Goal: Use online tool/utility: Utilize a website feature to perform a specific function

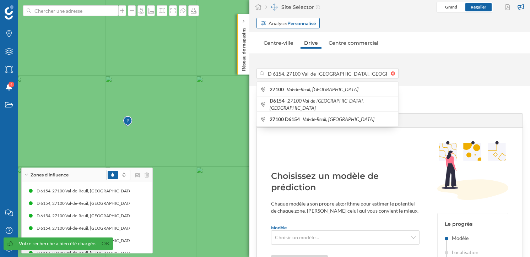
click at [291, 22] on strong "Personnalisé" at bounding box center [301, 23] width 28 height 6
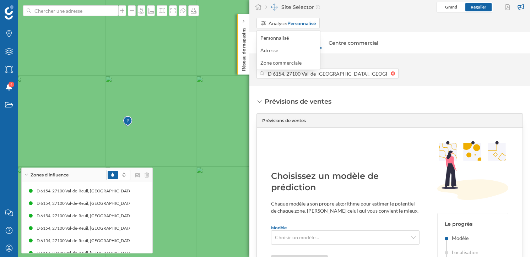
click at [306, 148] on div "Choisissez un modèle de prédiction Chaque modèle a son propre algorithme pour e…" at bounding box center [390, 218] width 266 height 162
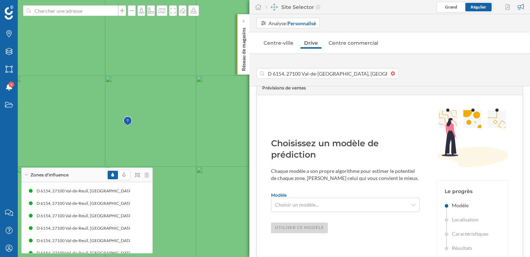
scroll to position [50, 0]
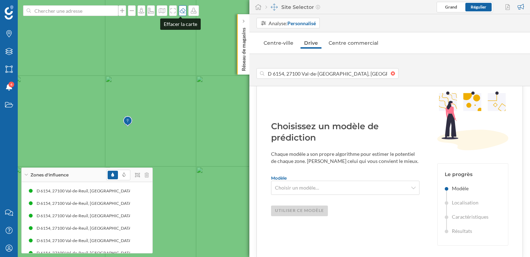
click at [180, 10] on icon at bounding box center [182, 11] width 7 height 6
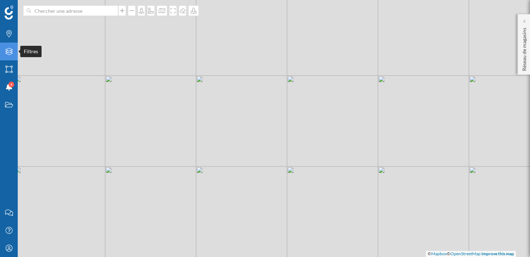
click at [6, 53] on icon "Filtres" at bounding box center [9, 51] width 9 height 7
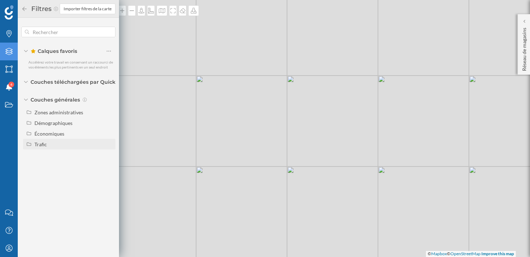
click at [43, 145] on div "Trafic" at bounding box center [40, 144] width 12 height 6
click at [65, 157] on div "Trafic routier" at bounding box center [51, 155] width 29 height 6
click at [108, 157] on input "Trafic routier" at bounding box center [110, 155] width 5 height 5
radio input "true"
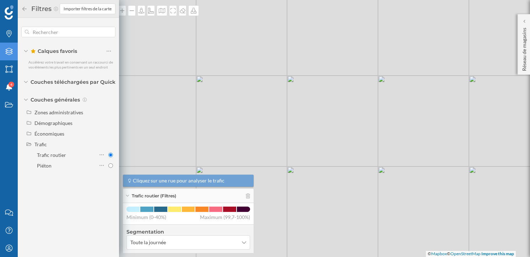
click at [23, 6] on icon at bounding box center [24, 8] width 6 height 5
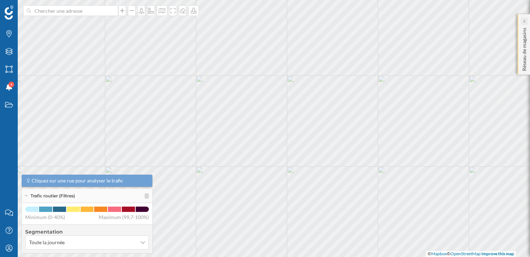
click at [526, 21] on div at bounding box center [524, 21] width 7 height 7
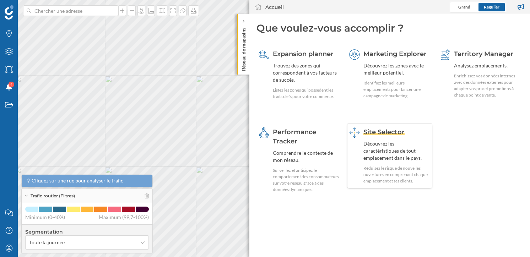
click at [396, 172] on div "Réduisez le risque de nouvelles ouvertures en comprenant chaque emplacement et …" at bounding box center [396, 174] width 67 height 19
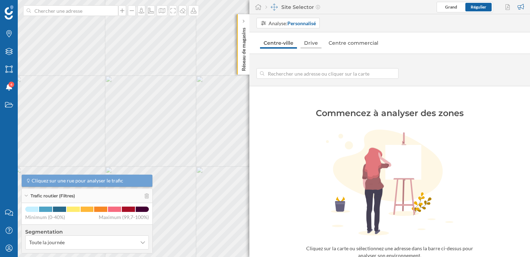
click at [311, 42] on link "Drive" at bounding box center [310, 42] width 21 height 11
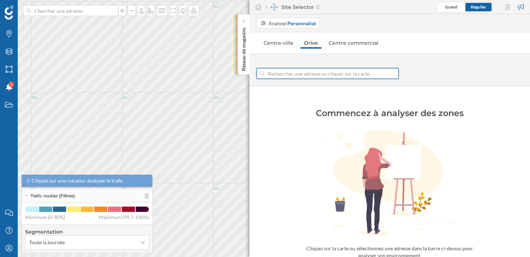
click at [316, 76] on input at bounding box center [327, 73] width 126 height 11
type input "[STREET_ADDRESS]"
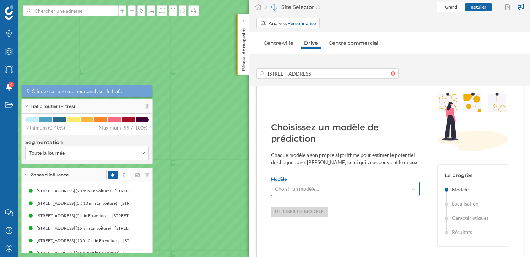
scroll to position [45, 0]
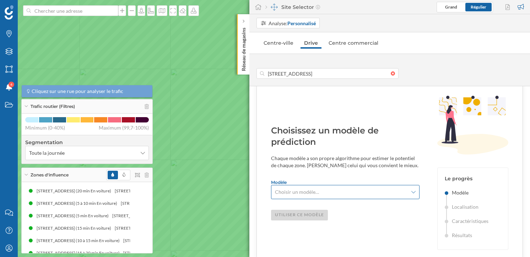
click at [352, 190] on span "Choisir un modèle…" at bounding box center [341, 192] width 133 height 7
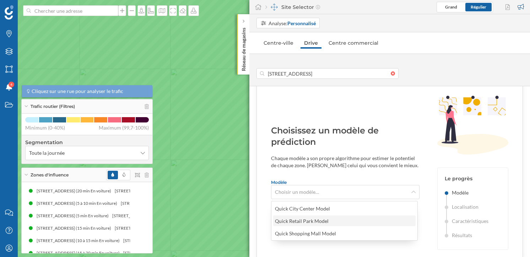
click at [328, 219] on div "Quick Retail Park Model" at bounding box center [303, 220] width 57 height 7
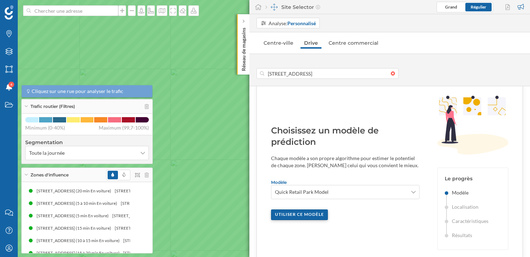
click at [320, 218] on div "Utiliser ce modèle" at bounding box center [299, 215] width 57 height 11
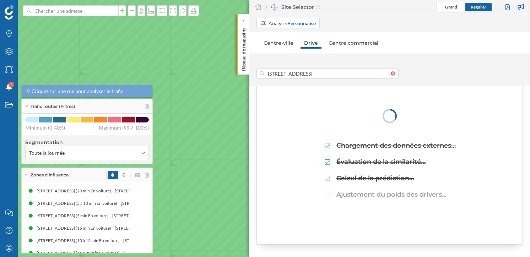
scroll to position [40, 0]
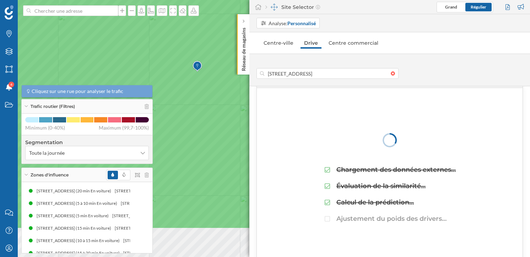
drag, startPoint x: 196, startPoint y: 137, endPoint x: 266, endPoint y: 82, distance: 89.2
click at [266, 82] on div "Marques Filtres Zones Notifications 4 Travail Nous contacter Centre d'aide Mon …" at bounding box center [265, 128] width 530 height 257
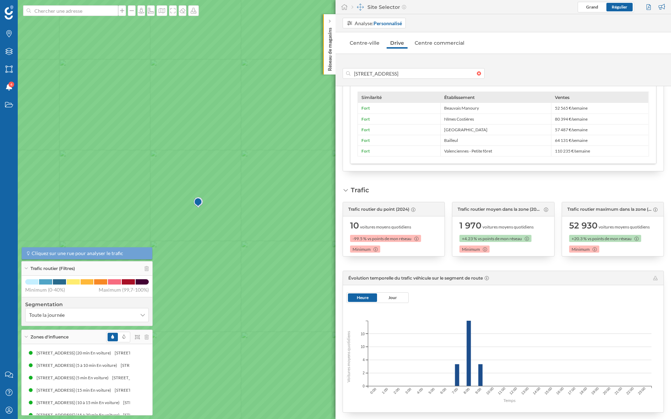
scroll to position [523, 0]
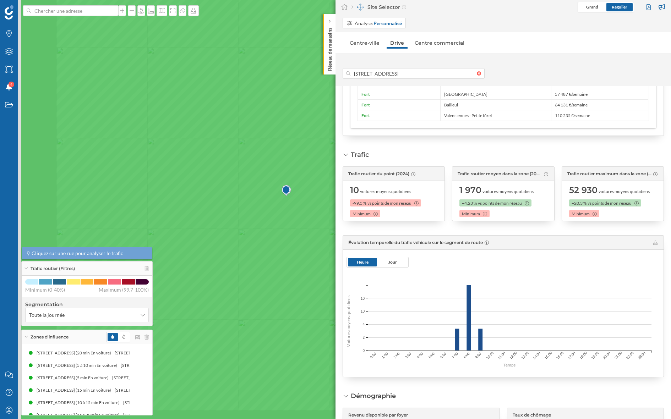
drag, startPoint x: 206, startPoint y: 243, endPoint x: 294, endPoint y: 230, distance: 88.9
click at [294, 230] on icon at bounding box center [423, 197] width 807 height 505
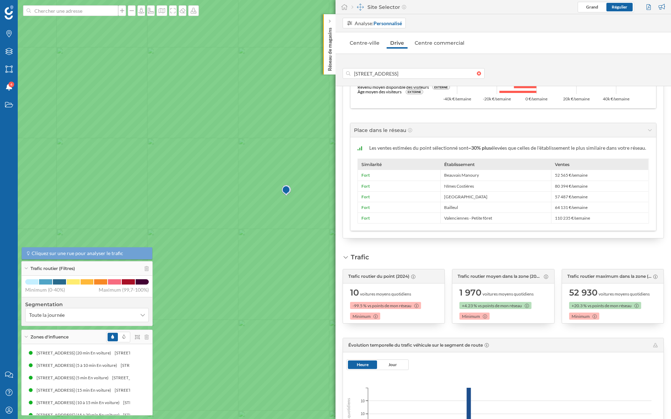
scroll to position [416, 0]
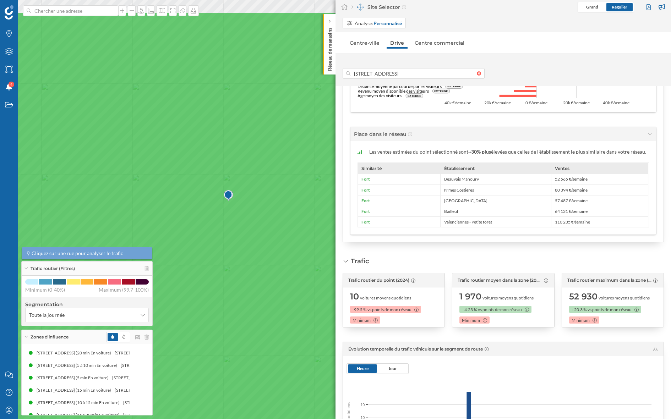
drag, startPoint x: 292, startPoint y: 204, endPoint x: 234, endPoint y: 260, distance: 80.4
click at [234, 257] on icon at bounding box center [278, 264] width 807 height 505
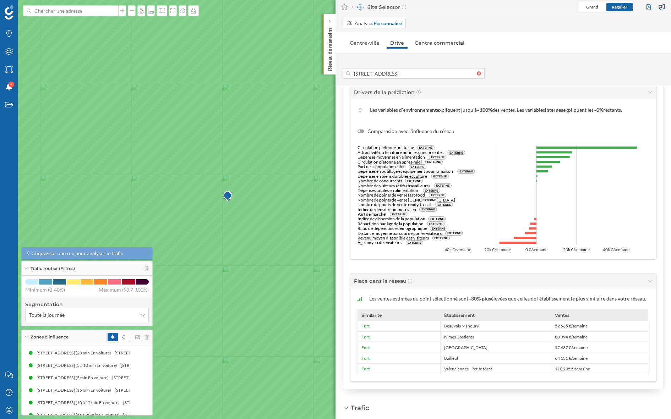
scroll to position [262, 0]
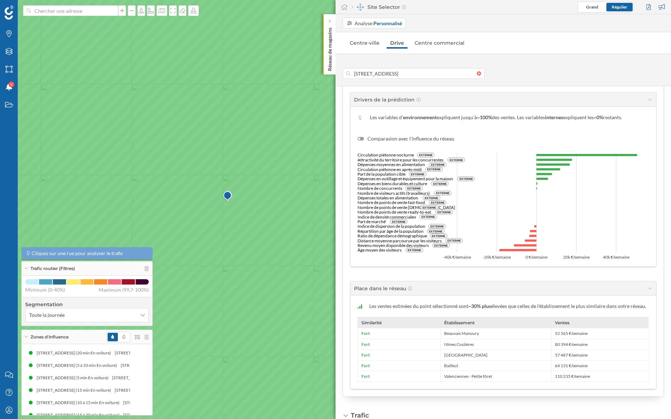
click at [399, 153] on text "Circulation piétonne nocturne" at bounding box center [386, 154] width 56 height 5
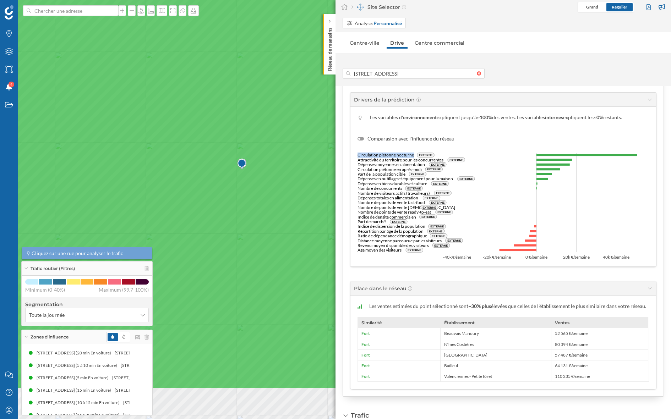
drag, startPoint x: 280, startPoint y: 245, endPoint x: 261, endPoint y: 172, distance: 75.1
click at [261, 172] on icon at bounding box center [317, 137] width 808 height 506
drag, startPoint x: 274, startPoint y: 225, endPoint x: 254, endPoint y: 159, distance: 69.3
click at [254, 159] on icon at bounding box center [315, 143] width 807 height 505
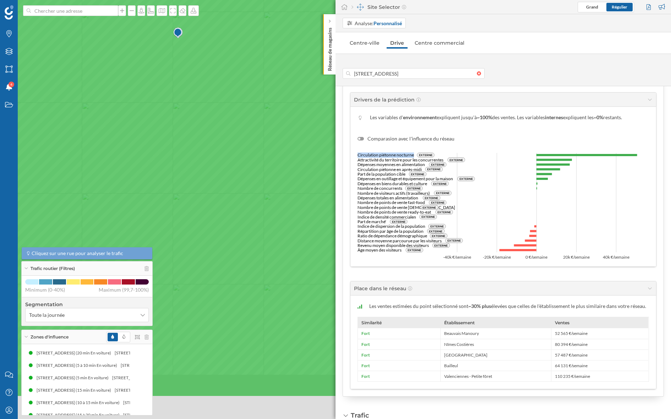
drag, startPoint x: 292, startPoint y: 265, endPoint x: 248, endPoint y: 199, distance: 79.2
click at [248, 199] on icon at bounding box center [293, 144] width 807 height 505
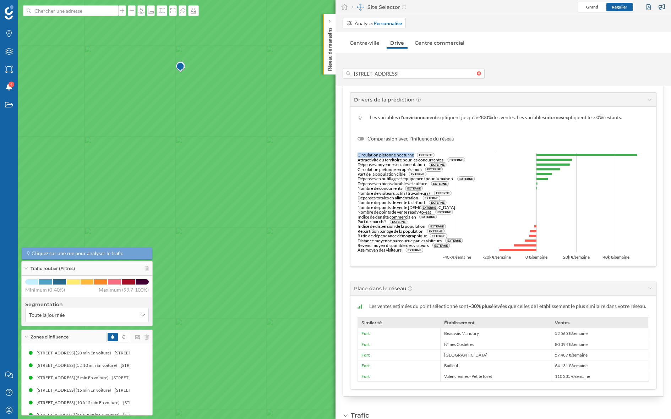
drag, startPoint x: 244, startPoint y: 215, endPoint x: 247, endPoint y: 250, distance: 35.3
click at [247, 250] on icon at bounding box center [339, 245] width 807 height 505
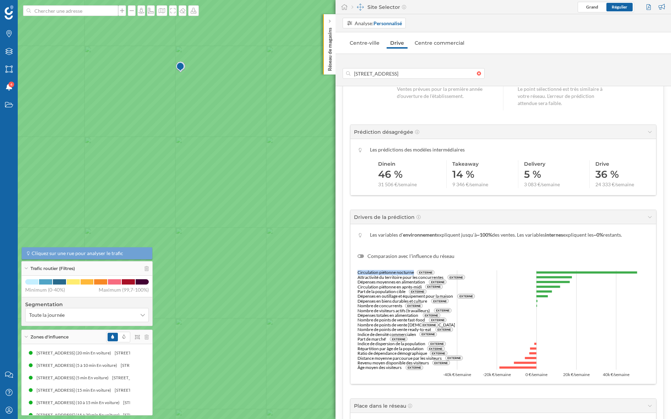
scroll to position [166, 0]
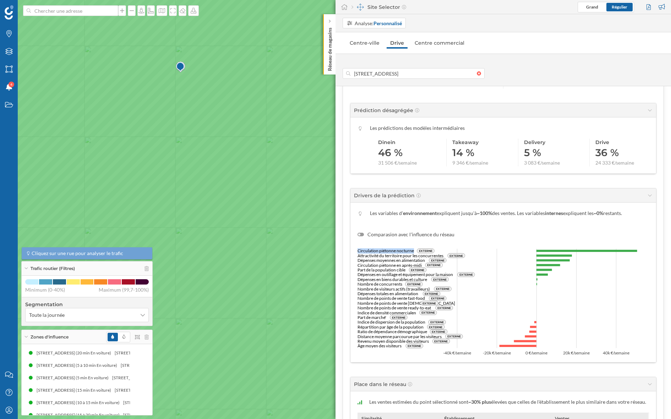
click at [387, 251] on text "Circulation piétonne nocturne" at bounding box center [386, 250] width 56 height 5
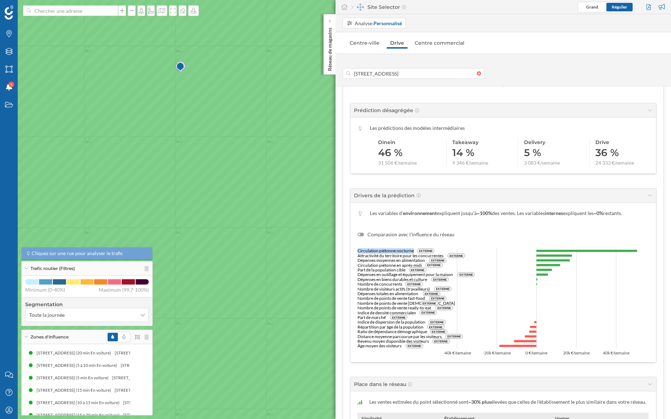
click at [361, 250] on text "Circulation piétonne nocturne" at bounding box center [386, 250] width 56 height 5
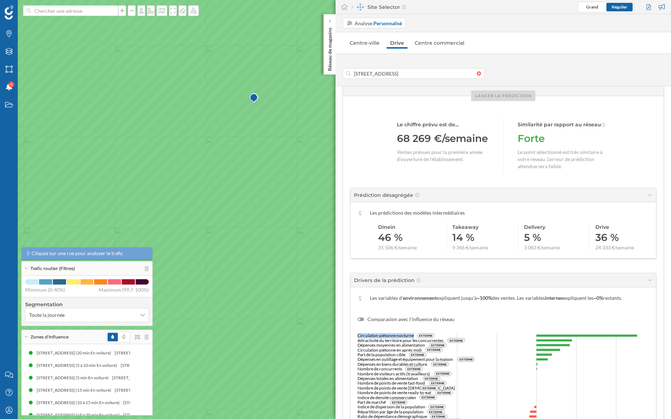
scroll to position [86, 0]
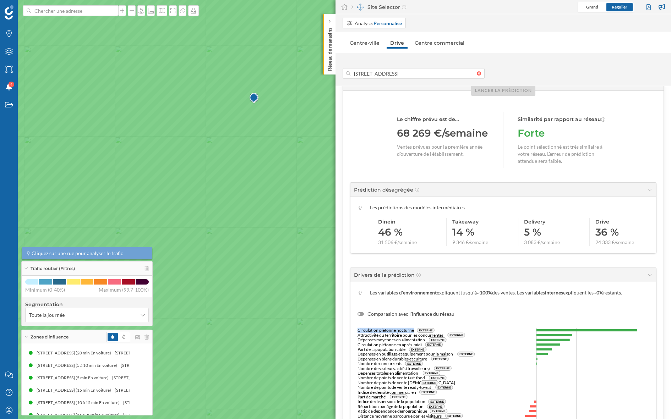
drag, startPoint x: 376, startPoint y: 243, endPoint x: 428, endPoint y: 246, distance: 51.6
click at [428, 246] on div "Les prédictions des modèles intermédiaires Dinein 46 % 31 506 €/semaine Takeawa…" at bounding box center [503, 225] width 306 height 56
click at [354, 45] on link "Centre-ville" at bounding box center [364, 42] width 37 height 11
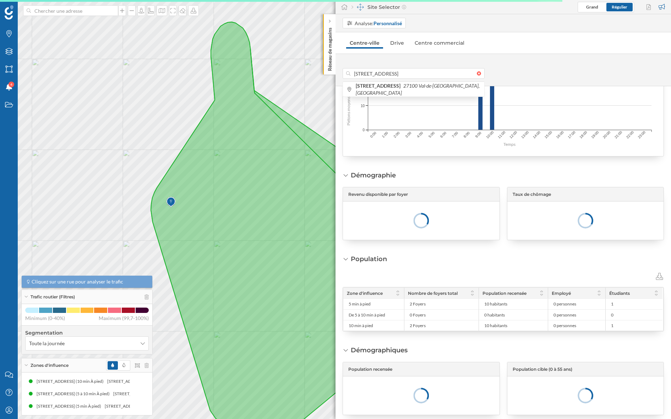
scroll to position [441, 0]
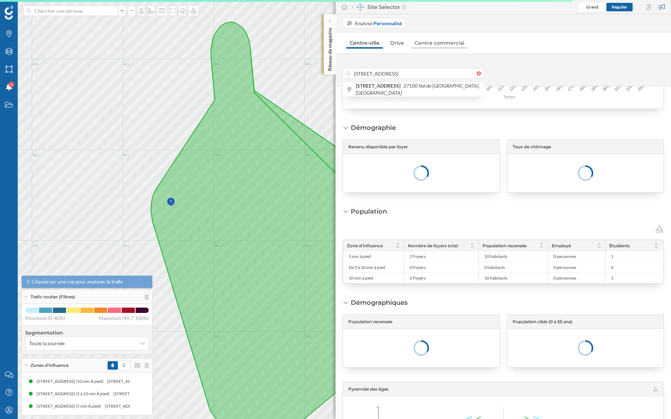
click at [423, 42] on link "Centre commercial" at bounding box center [439, 42] width 57 height 11
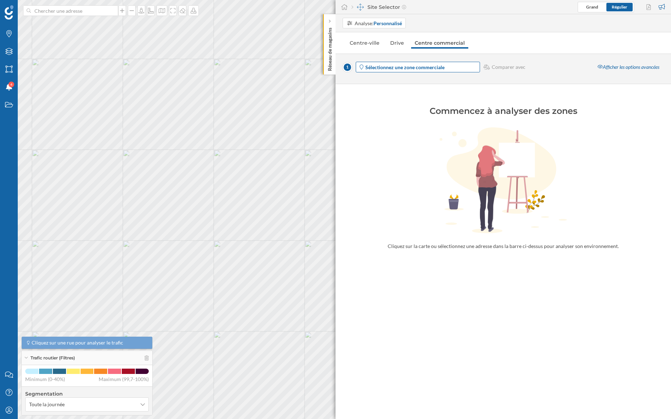
click at [408, 64] on strong "Sélectionnez une zone commerciale" at bounding box center [404, 67] width 79 height 6
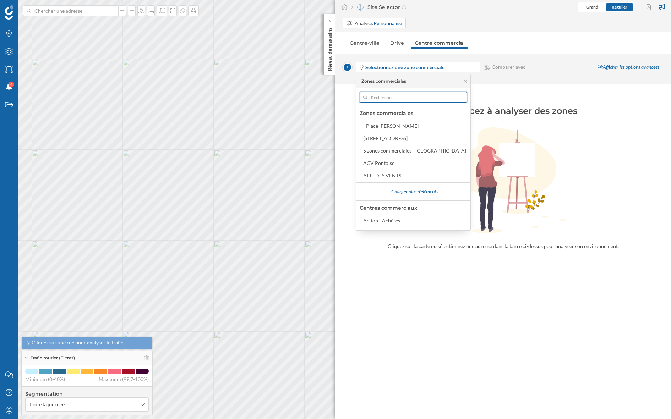
click at [396, 95] on input "text" at bounding box center [414, 97] width 92 height 11
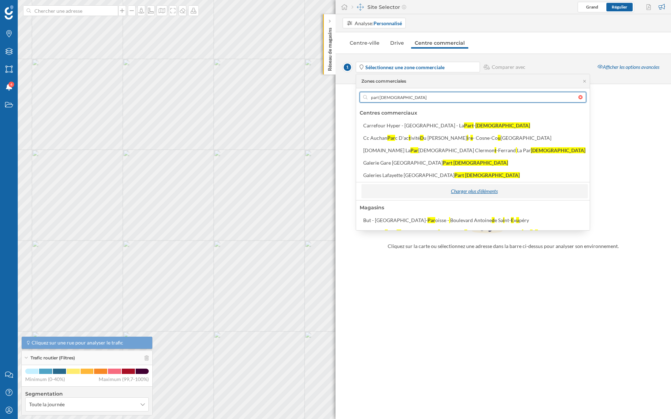
type input "part [DEMOGRAPHIC_DATA]"
click at [437, 191] on div "Charger plus d'éléments" at bounding box center [474, 191] width 222 height 11
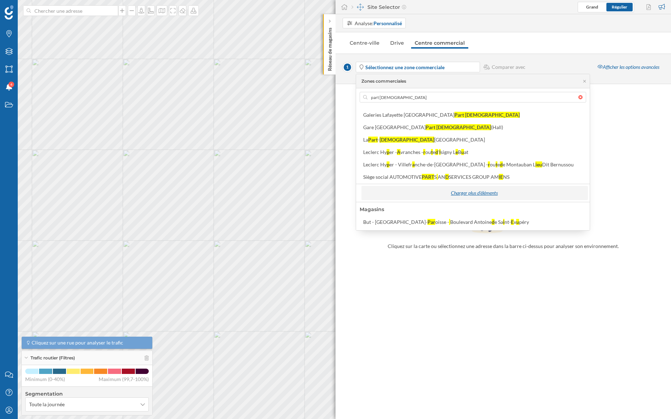
scroll to position [125, 0]
click at [359, 41] on link "Centre-ville" at bounding box center [364, 42] width 37 height 11
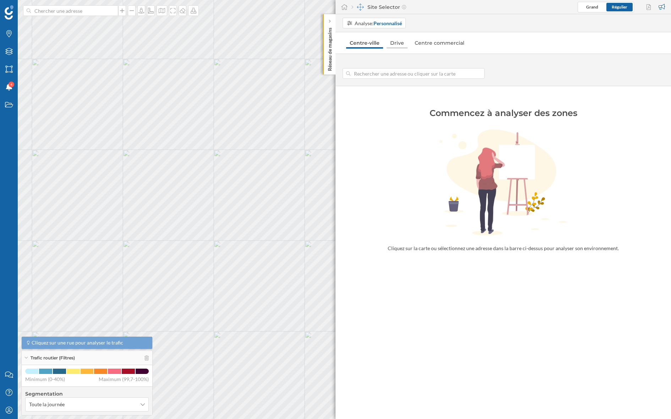
click at [400, 44] on link "Drive" at bounding box center [397, 42] width 21 height 11
click at [383, 73] on input at bounding box center [413, 73] width 126 height 11
type input "D 6015, 27430 [GEOGRAPHIC_DATA], [GEOGRAPHIC_DATA]"
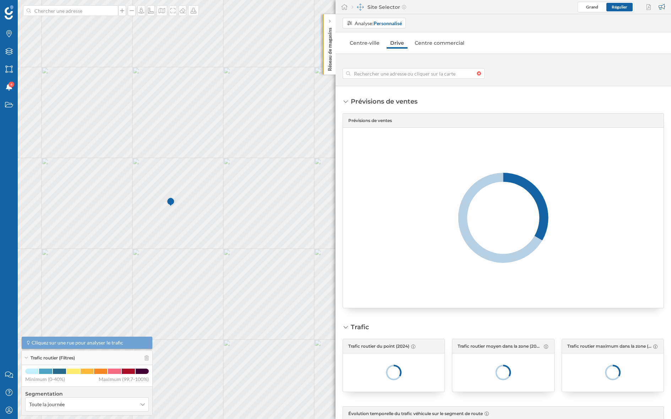
click at [479, 74] on div at bounding box center [481, 73] width 8 height 4
click at [477, 74] on input at bounding box center [413, 73] width 126 height 11
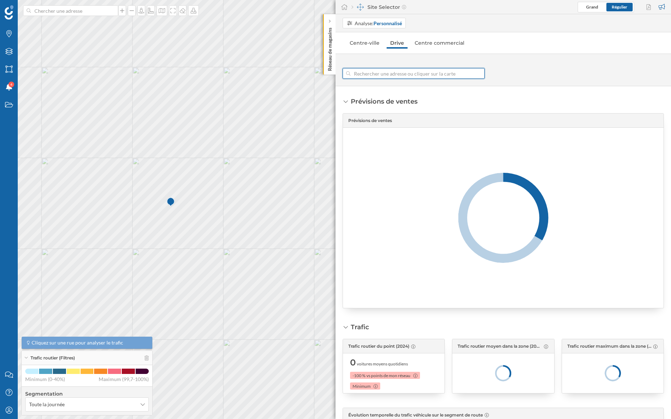
click at [432, 69] on input at bounding box center [413, 73] width 126 height 11
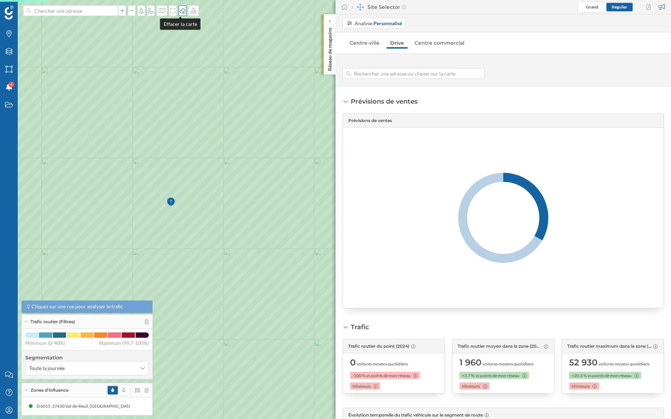
click at [179, 13] on div at bounding box center [183, 10] width 8 height 11
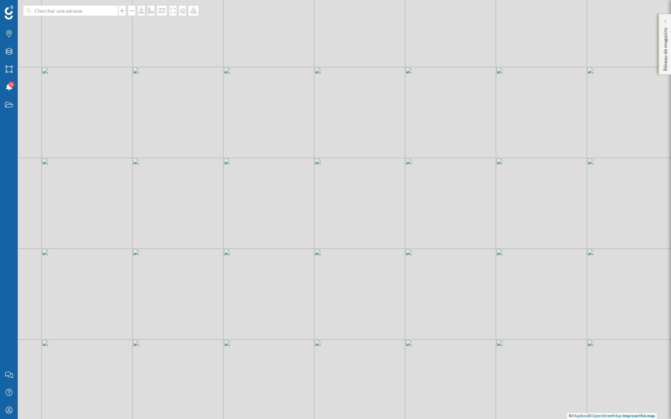
click at [529, 28] on p "Réseau de magasins" at bounding box center [665, 48] width 7 height 46
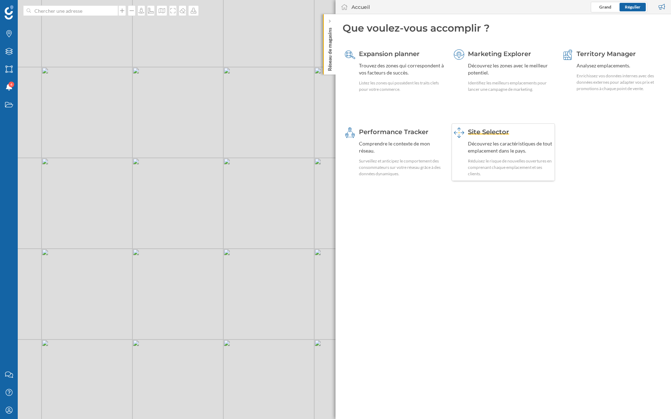
click at [477, 134] on span "Site Selector" at bounding box center [488, 132] width 41 height 8
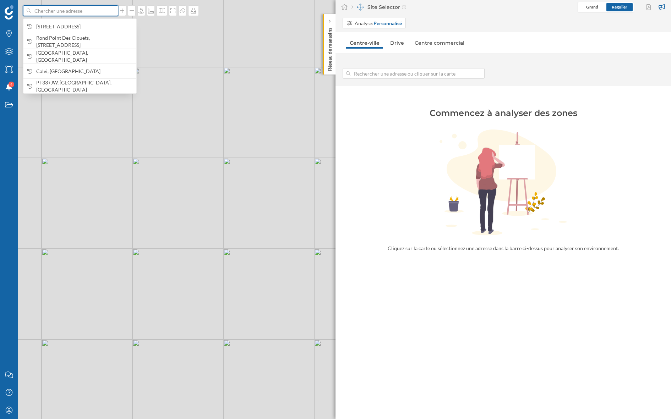
click at [38, 9] on input at bounding box center [71, 10] width 80 height 11
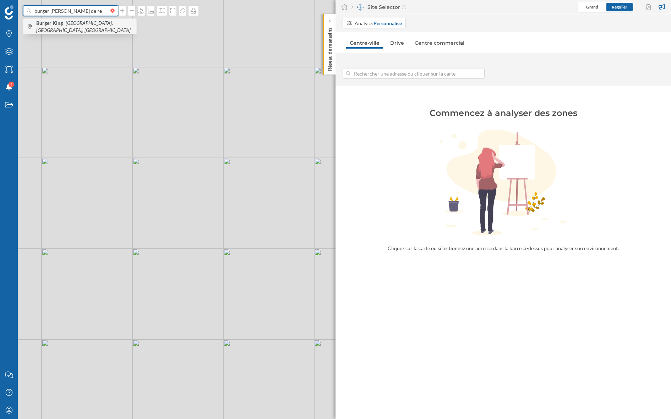
type input "burger [PERSON_NAME] de re"
click at [69, 30] on span "Burger King [GEOGRAPHIC_DATA], [GEOGRAPHIC_DATA], [GEOGRAPHIC_DATA]" at bounding box center [84, 27] width 97 height 14
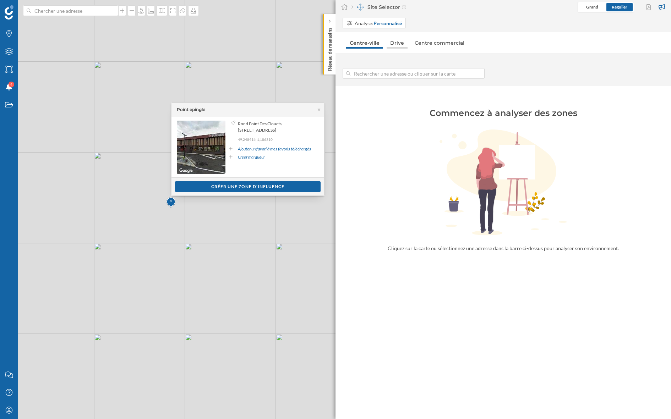
click at [403, 45] on link "Drive" at bounding box center [397, 42] width 21 height 11
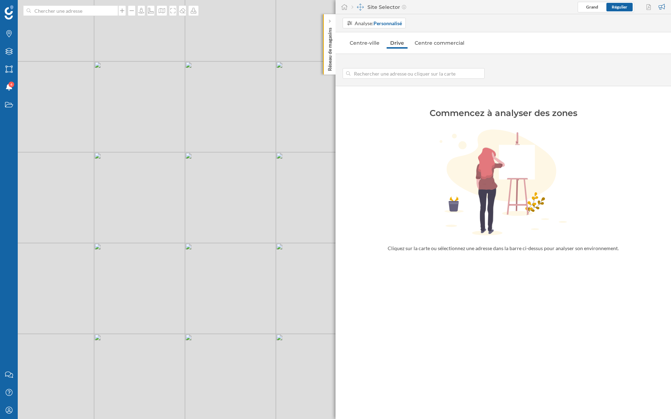
click at [396, 74] on input at bounding box center [413, 73] width 126 height 11
click at [175, 210] on div "© Mapbox © OpenStreetMap Improve this map" at bounding box center [335, 209] width 671 height 419
type input "[STREET_ADDRESS]"
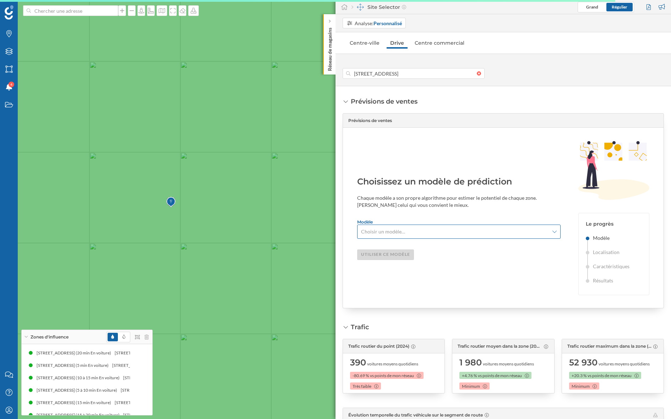
click at [420, 231] on span "Choisir un modèle…" at bounding box center [455, 231] width 188 height 7
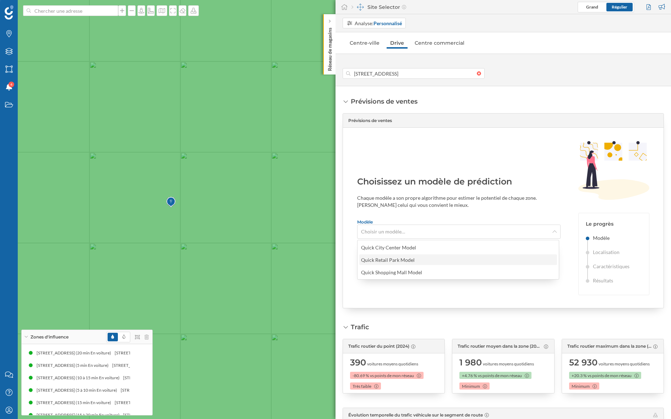
click at [410, 257] on div "Quick Retail Park Model" at bounding box center [388, 260] width 54 height 6
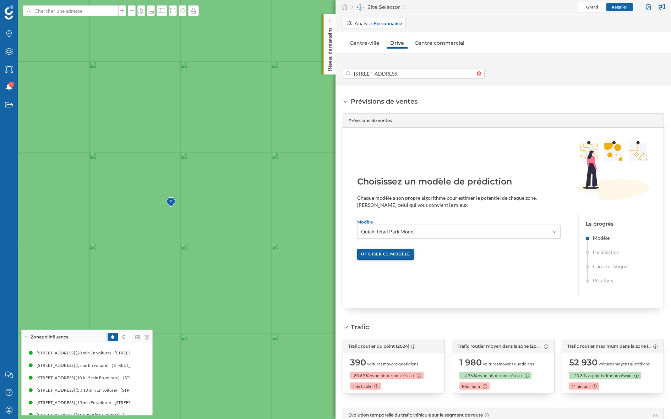
click at [396, 249] on div "Utiliser ce modèle" at bounding box center [385, 254] width 57 height 11
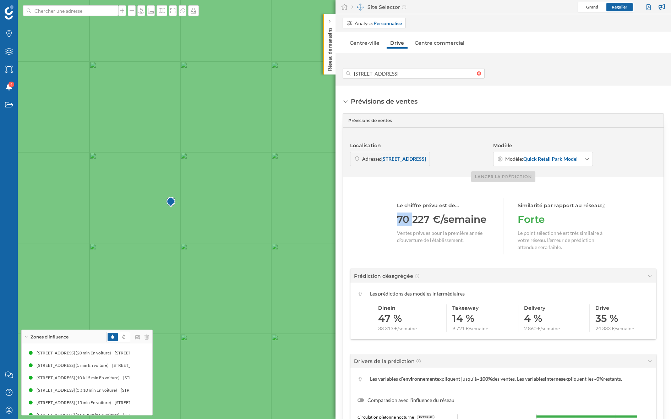
drag, startPoint x: 410, startPoint y: 219, endPoint x: 396, endPoint y: 222, distance: 14.4
click at [397, 222] on div "70 227 €/semaine" at bounding box center [443, 219] width 92 height 13
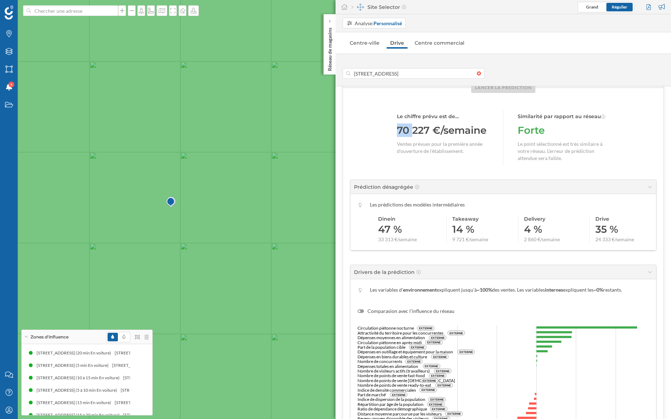
scroll to position [120, 0]
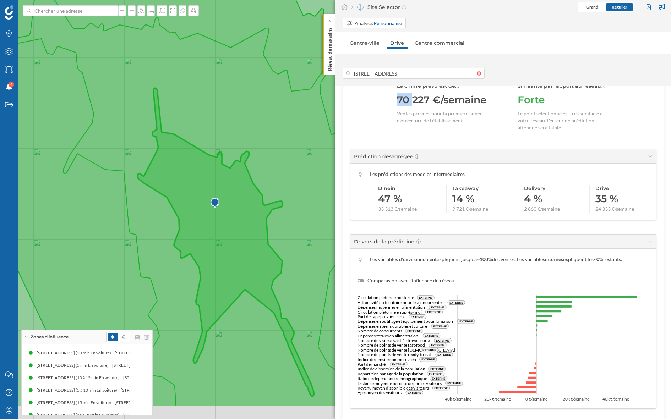
drag, startPoint x: 252, startPoint y: 282, endPoint x: 224, endPoint y: 228, distance: 61.5
click at [224, 228] on icon at bounding box center [187, 155] width 567 height 505
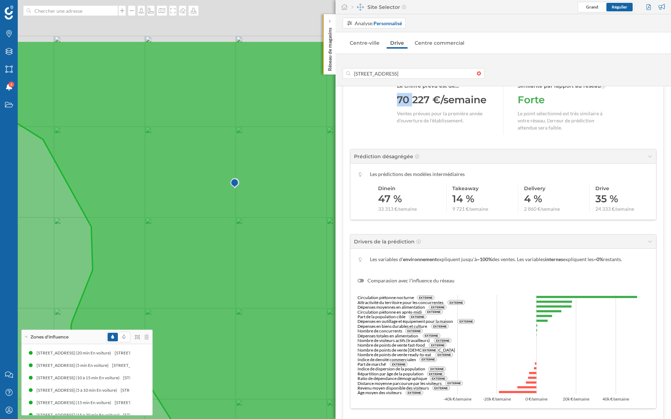
drag, startPoint x: 279, startPoint y: 134, endPoint x: 198, endPoint y: 219, distance: 117.0
click at [198, 219] on icon at bounding box center [256, 293] width 807 height 505
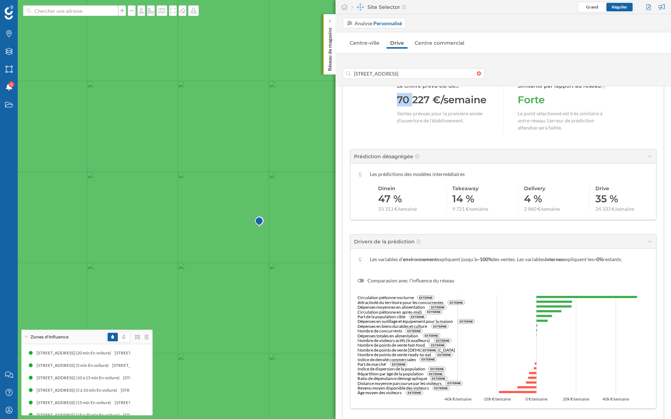
drag, startPoint x: 171, startPoint y: 208, endPoint x: 250, endPoint y: 207, distance: 79.5
click at [250, 207] on icon at bounding box center [409, 209] width 807 height 505
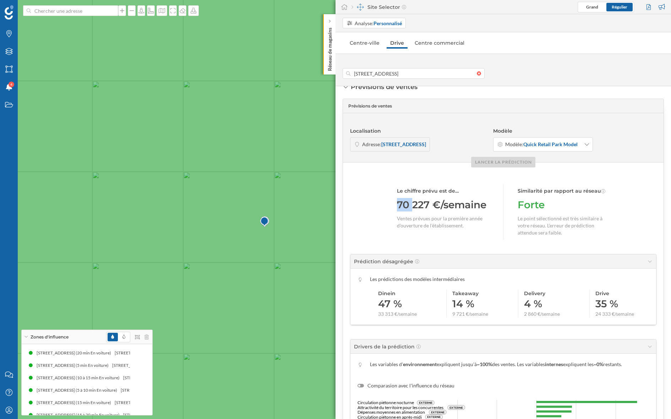
scroll to position [0, 0]
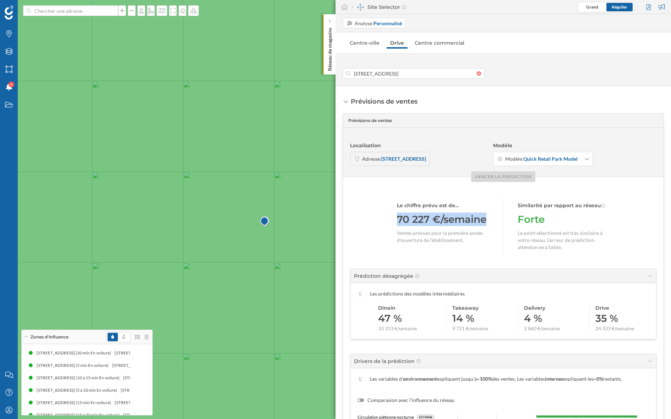
drag, startPoint x: 491, startPoint y: 219, endPoint x: 397, endPoint y: 219, distance: 94.5
click at [397, 219] on div "Le chiffre prévu est de… 70 227 €/semaine Ventes prévues pour la première année…" at bounding box center [503, 226] width 213 height 56
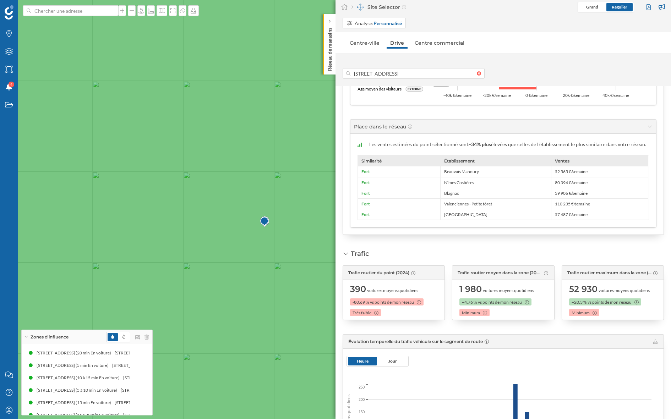
scroll to position [427, 0]
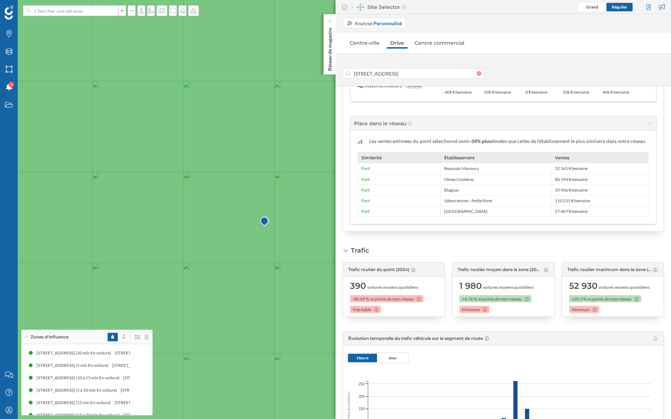
click at [482, 76] on div at bounding box center [414, 73] width 142 height 11
click at [477, 76] on input "[STREET_ADDRESS]" at bounding box center [413, 73] width 126 height 11
click at [479, 73] on div at bounding box center [481, 73] width 8 height 4
click at [477, 73] on input at bounding box center [413, 73] width 126 height 11
click at [446, 72] on input at bounding box center [413, 73] width 126 height 11
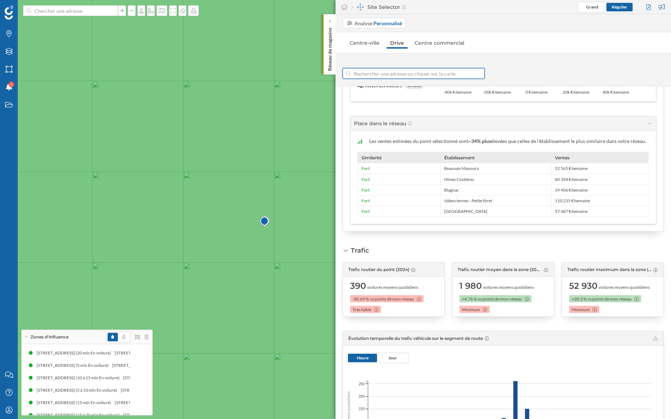
click at [446, 72] on input at bounding box center [413, 73] width 126 height 11
click at [180, 10] on icon at bounding box center [182, 11] width 7 height 6
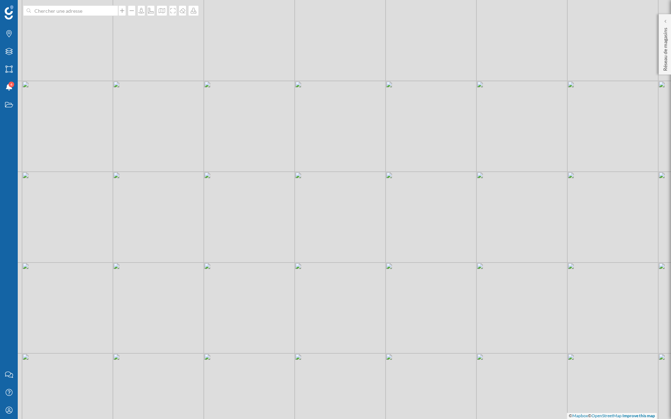
drag, startPoint x: 245, startPoint y: 137, endPoint x: 288, endPoint y: 137, distance: 42.6
click at [288, 137] on div "© Mapbox © OpenStreetMap Improve this map" at bounding box center [335, 209] width 671 height 419
click at [529, 21] on div at bounding box center [665, 21] width 7 height 7
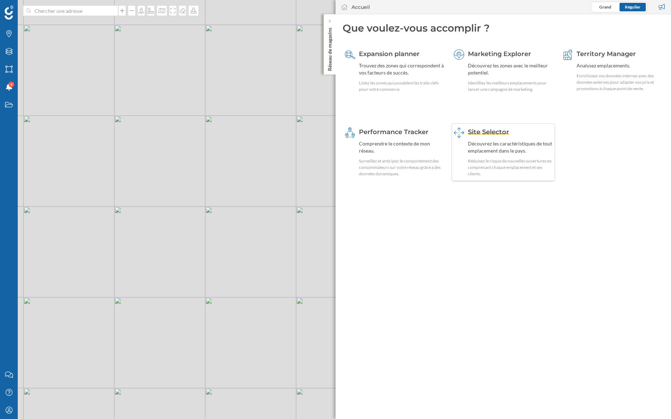
click at [491, 156] on div "Site Selector Découvrez les caractéristiques de tout emplacement dans le pays. …" at bounding box center [510, 152] width 85 height 50
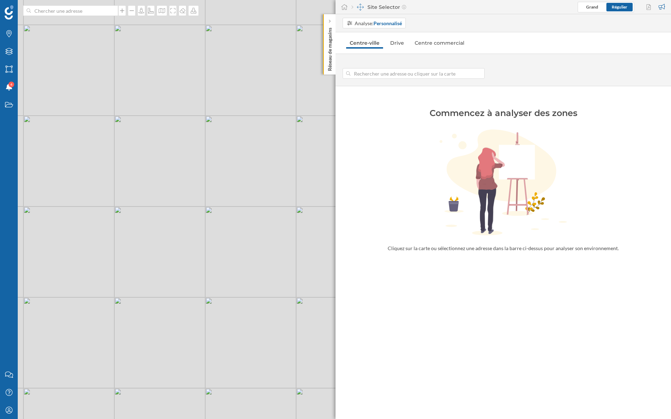
click at [390, 69] on input at bounding box center [413, 73] width 126 height 11
click at [391, 47] on link "Drive" at bounding box center [397, 42] width 21 height 11
click at [393, 75] on input at bounding box center [413, 73] width 126 height 11
click at [255, 230] on div "© Mapbox © OpenStreetMap Improve this map" at bounding box center [335, 209] width 671 height 419
type input "5 [GEOGRAPHIC_DATA], [GEOGRAPHIC_DATA]"
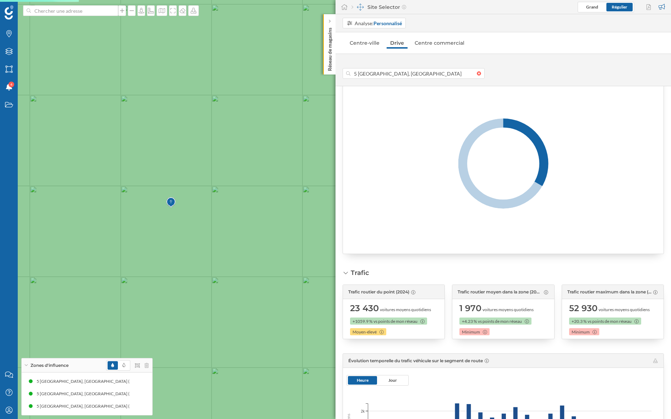
scroll to position [55, 0]
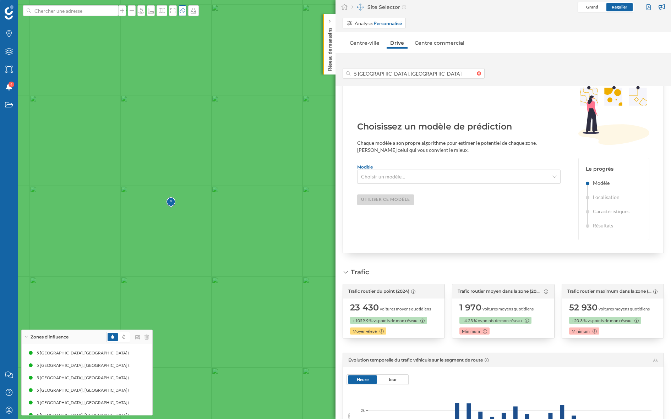
click at [180, 9] on icon at bounding box center [183, 10] width 6 height 5
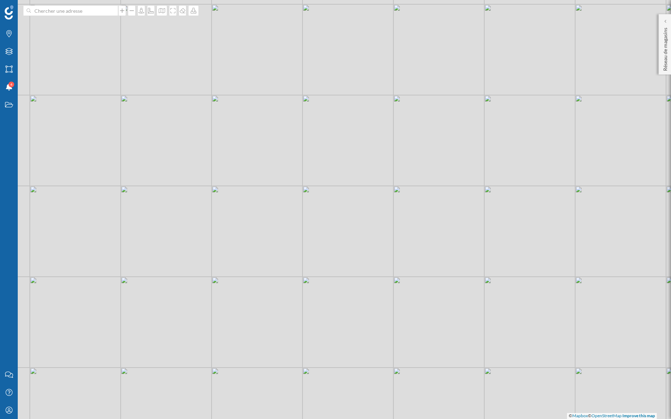
click at [529, 26] on p "Réseau de magasins" at bounding box center [665, 48] width 7 height 46
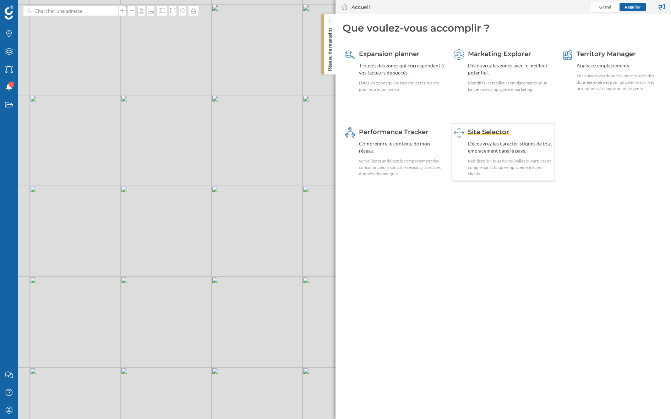
click at [506, 162] on div "Réduisez le risque de nouvelles ouvertures en comprenant chaque emplacement et …" at bounding box center [510, 167] width 85 height 19
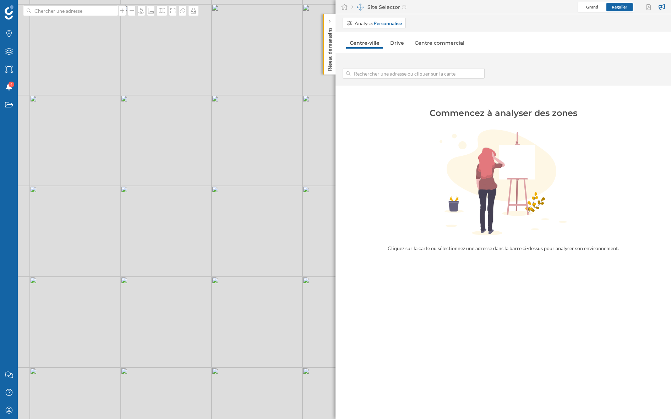
click at [385, 70] on input at bounding box center [413, 73] width 126 height 11
click at [391, 48] on nav "Centre-ville Drive Centre commercial" at bounding box center [503, 43] width 321 height 14
click at [393, 41] on link "Drive" at bounding box center [397, 42] width 21 height 11
click at [393, 75] on input at bounding box center [413, 73] width 126 height 11
drag, startPoint x: 255, startPoint y: 303, endPoint x: 200, endPoint y: 151, distance: 161.9
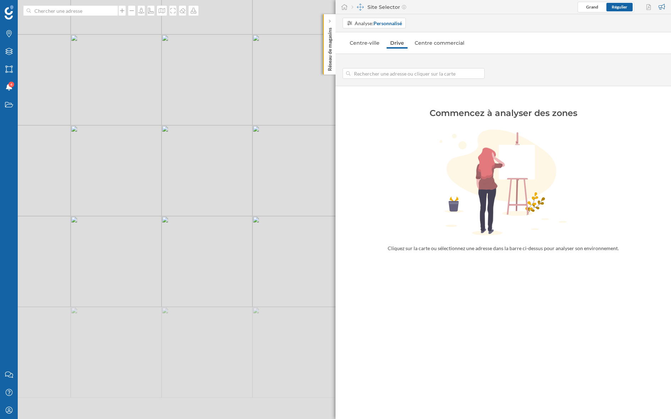
click at [200, 151] on div "© Mapbox © OpenStreetMap Improve this map" at bounding box center [335, 209] width 671 height 419
click at [159, 238] on div "© Mapbox © OpenStreetMap Improve this map" at bounding box center [335, 209] width 671 height 419
type input "D 6154, 27100 Val-de-[GEOGRAPHIC_DATA], [GEOGRAPHIC_DATA]"
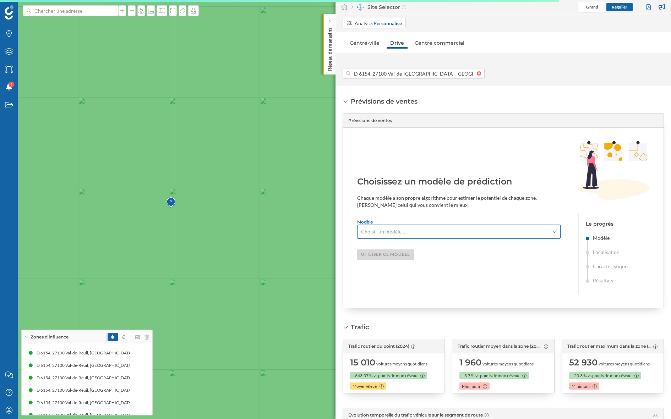
click at [392, 230] on span "Choisir un modèle…" at bounding box center [383, 231] width 44 height 7
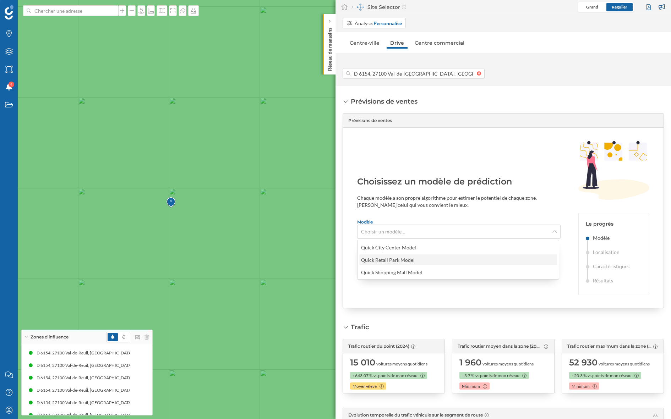
click at [399, 257] on div "Quick Retail Park Model" at bounding box center [388, 260] width 54 height 6
click at [388, 244] on div "Modèle Choisir un modèle… Utiliser ce modèle" at bounding box center [458, 239] width 203 height 41
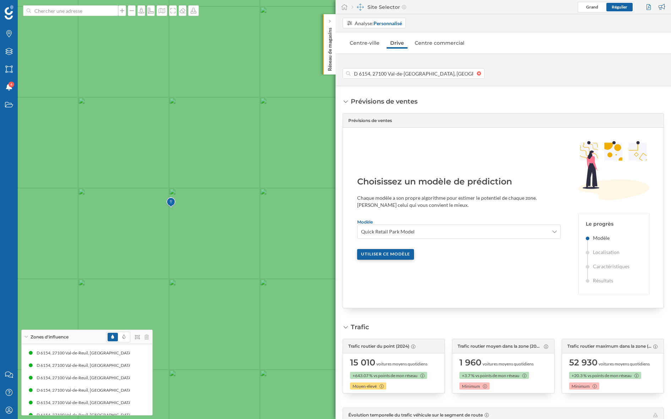
click at [389, 254] on div "Utiliser ce modèle" at bounding box center [385, 254] width 57 height 11
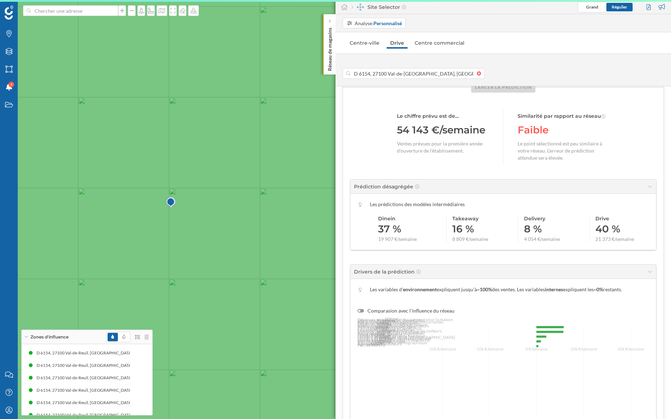
scroll to position [44, 0]
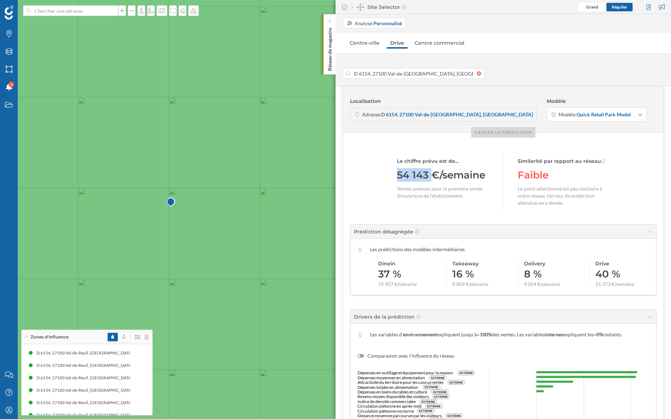
drag, startPoint x: 394, startPoint y: 178, endPoint x: 432, endPoint y: 177, distance: 38.0
click at [432, 177] on div "Le chiffre prévu est de… 54 143 €/semaine Ventes prévues pour la première année…" at bounding box center [503, 373] width 321 height 481
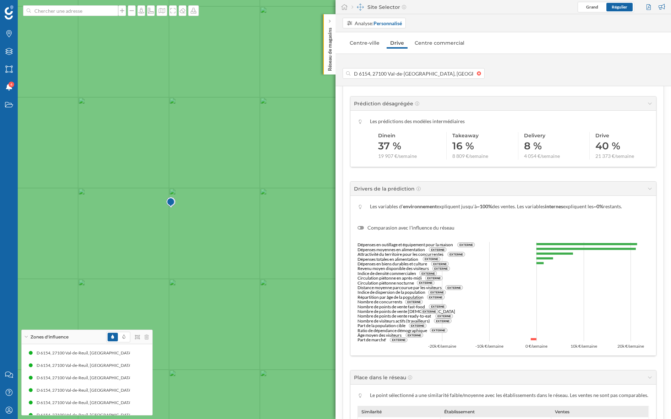
scroll to position [176, 0]
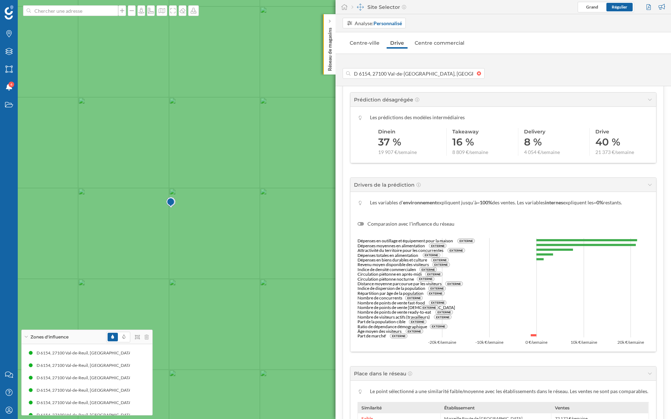
click at [358, 224] on label "Comparasion avec l'influence du réseau" at bounding box center [406, 224] width 97 height 7
click at [0, 0] on input "Comparasion avec l'influence du réseau" at bounding box center [0, 0] width 0 height 0
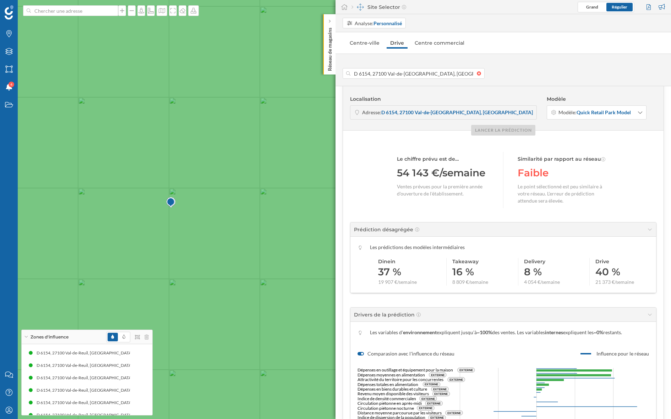
scroll to position [51, 0]
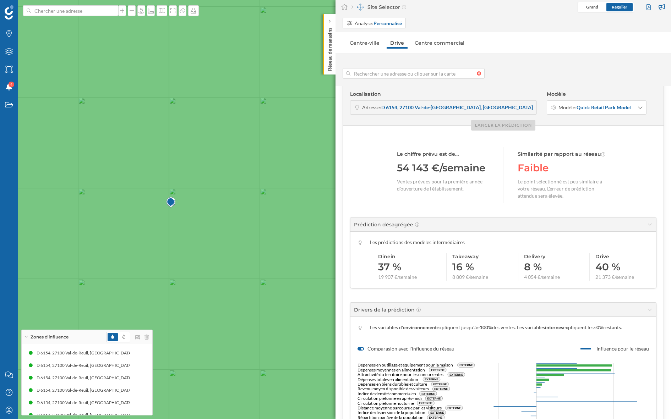
click at [478, 72] on div at bounding box center [481, 73] width 8 height 4
click at [477, 72] on input at bounding box center [413, 73] width 126 height 11
click at [179, 9] on icon at bounding box center [182, 11] width 7 height 6
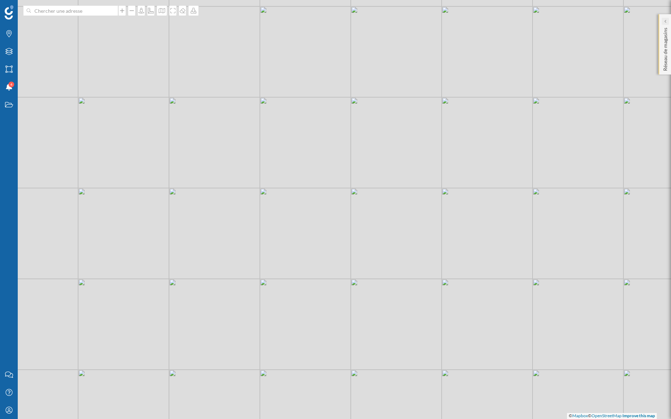
click at [529, 22] on div at bounding box center [665, 21] width 7 height 7
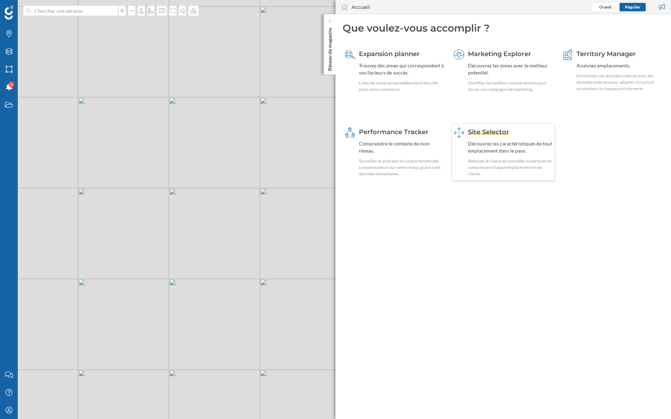
click at [504, 164] on div "Réduisez le risque de nouvelles ouvertures en comprenant chaque emplacement et …" at bounding box center [510, 167] width 85 height 19
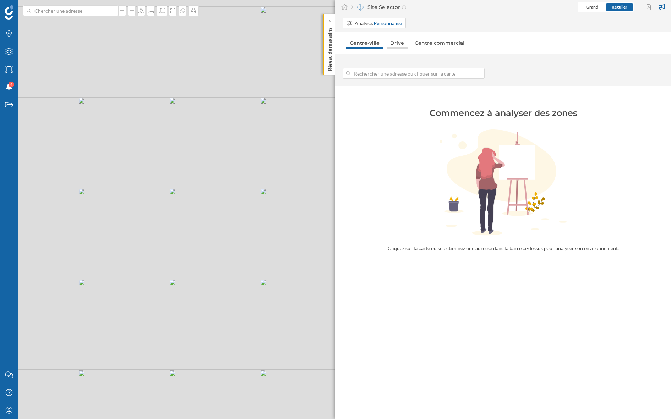
click at [400, 45] on link "Drive" at bounding box center [397, 42] width 21 height 11
click at [400, 77] on input at bounding box center [413, 73] width 126 height 11
click at [243, 116] on div "© Mapbox © OpenStreetMap Improve this map" at bounding box center [335, 209] width 671 height 419
type input "[STREET_ADDRESS]"
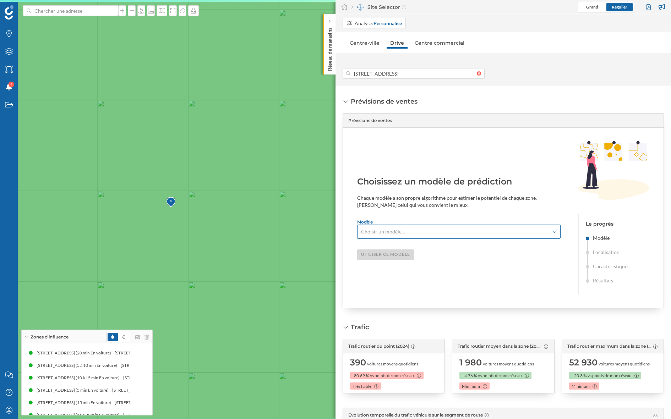
click at [506, 230] on span "Choisir un modèle…" at bounding box center [455, 231] width 188 height 7
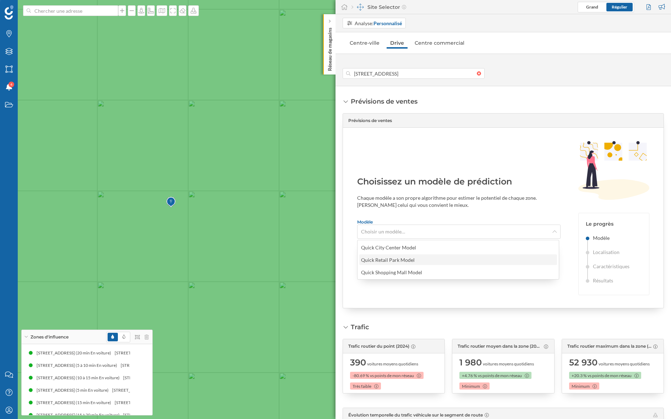
click at [413, 256] on div "Quick Retail Park Model" at bounding box center [389, 259] width 57 height 7
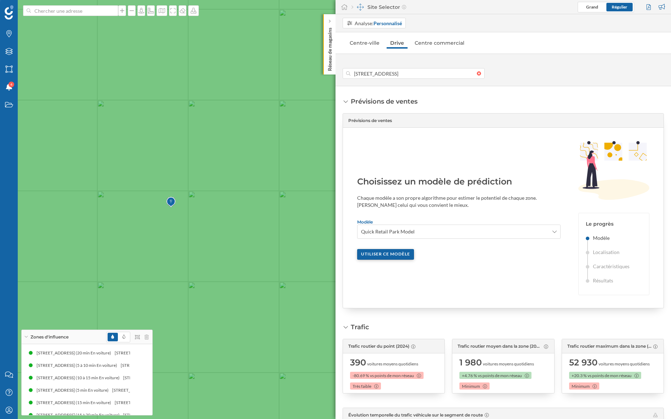
click at [401, 251] on div "Utiliser ce modèle" at bounding box center [385, 254] width 57 height 11
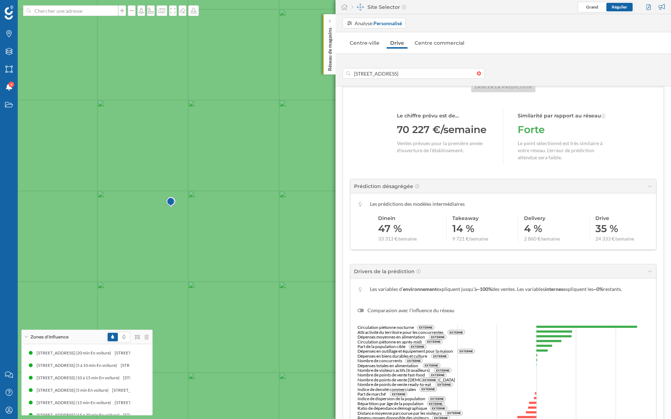
scroll to position [94, 0]
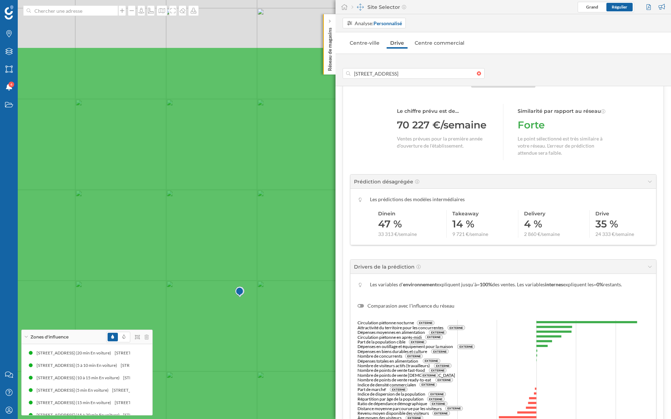
drag, startPoint x: 116, startPoint y: 195, endPoint x: 185, endPoint y: 285, distance: 113.5
click at [185, 257] on icon at bounding box center [404, 299] width 807 height 505
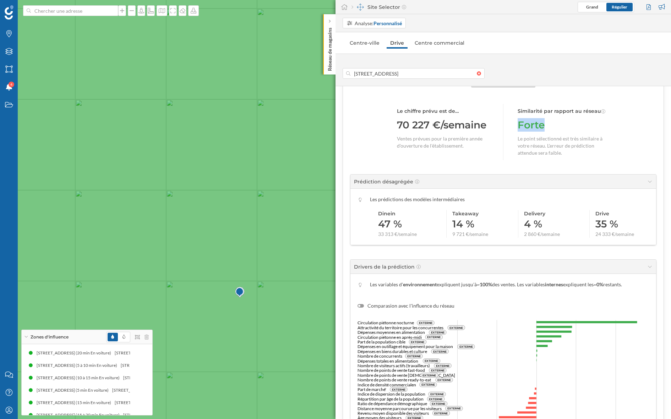
drag, startPoint x: 563, startPoint y: 125, endPoint x: 511, endPoint y: 126, distance: 52.2
click at [511, 126] on div "Le chiffre prévu est de… 70 227 €/semaine Ventes prévues pour la première année…" at bounding box center [503, 132] width 213 height 56
drag, startPoint x: 398, startPoint y: 125, endPoint x: 470, endPoint y: 125, distance: 71.4
click at [470, 125] on div "70 227 €/semaine" at bounding box center [443, 124] width 92 height 13
click at [373, 22] on div "Analyse: Personnalisé" at bounding box center [378, 23] width 47 height 7
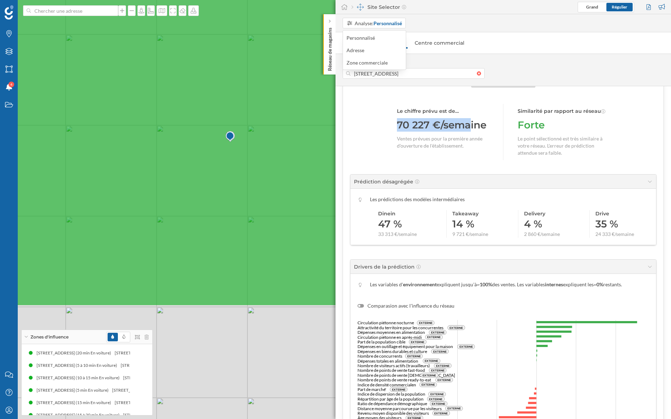
drag, startPoint x: 260, startPoint y: 341, endPoint x: 250, endPoint y: 141, distance: 199.8
click at [250, 141] on icon at bounding box center [326, 54] width 807 height 505
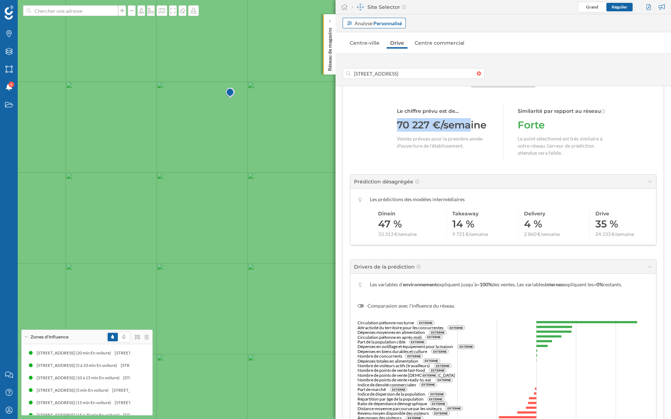
click at [388, 24] on strong "Personnalisé" at bounding box center [388, 23] width 28 height 6
click at [357, 53] on div "Adresse" at bounding box center [357, 50] width 21 height 7
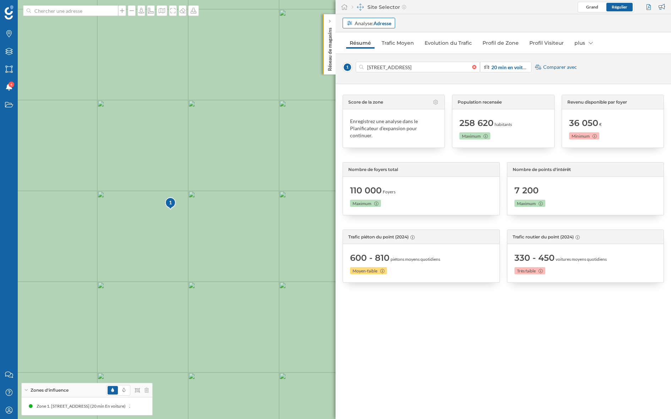
click at [377, 22] on strong "Adresse" at bounding box center [383, 23] width 18 height 6
click at [369, 38] on div "Personnalisé" at bounding box center [361, 38] width 28 height 6
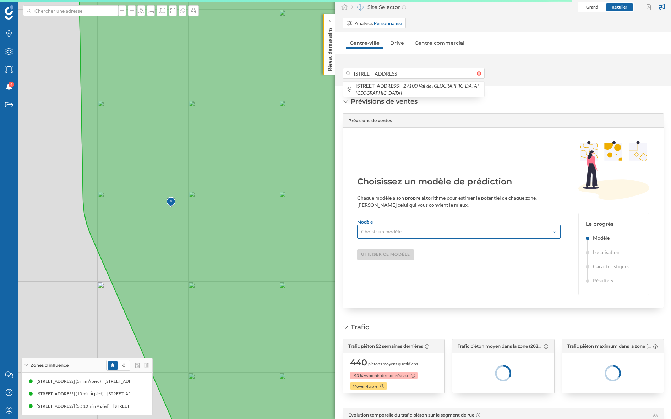
scroll to position [0, 0]
click at [424, 226] on div "Choisir un modèle…" at bounding box center [458, 232] width 203 height 14
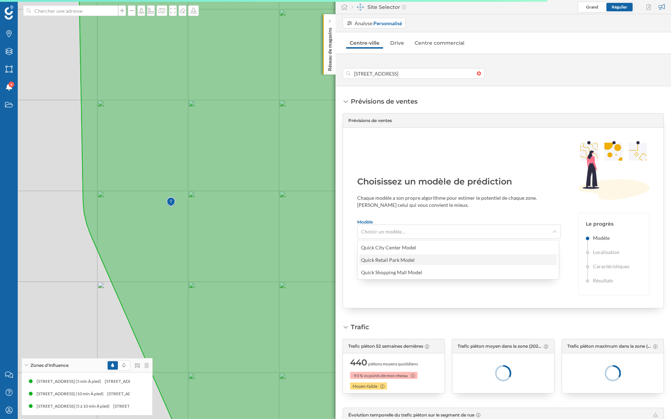
click at [410, 257] on div "Quick Retail Park Model" at bounding box center [388, 260] width 54 height 6
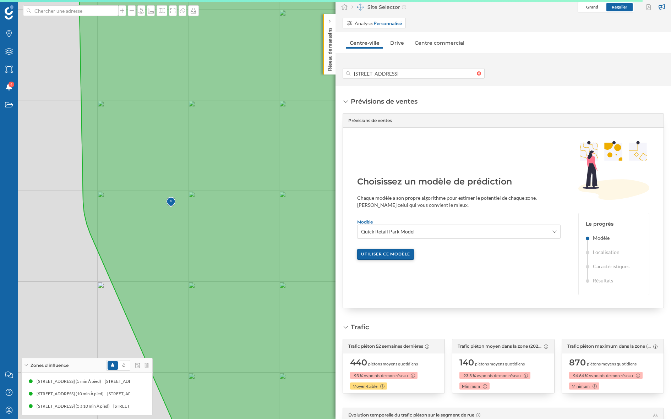
click at [399, 251] on div "Utiliser ce modèle" at bounding box center [385, 254] width 57 height 11
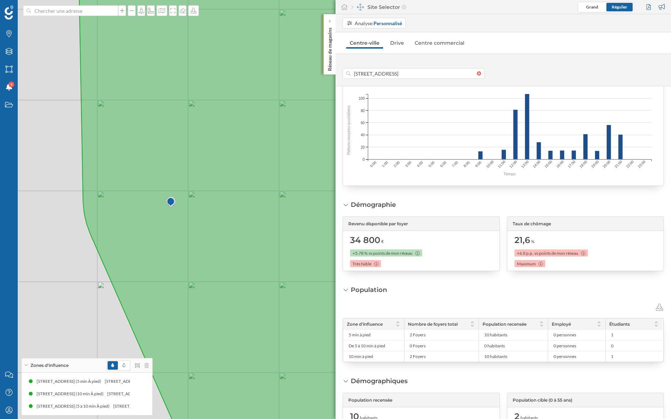
scroll to position [715, 0]
click at [397, 43] on link "Drive" at bounding box center [397, 42] width 21 height 11
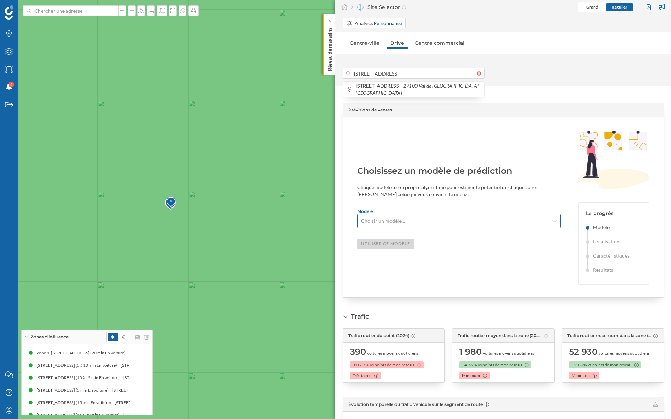
scroll to position [0, 0]
click at [411, 216] on div "Choisir un modèle…" at bounding box center [458, 221] width 203 height 14
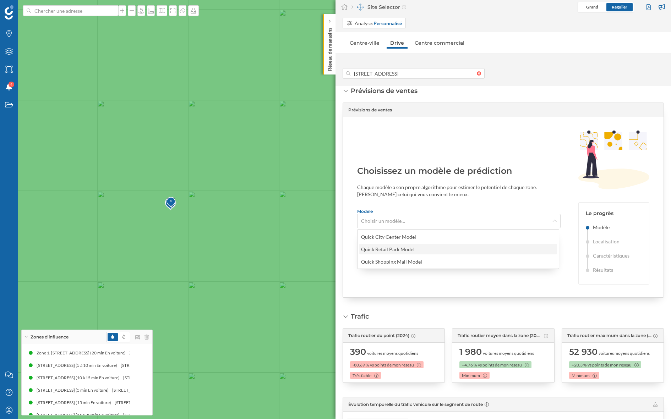
click at [407, 249] on div "Quick Retail Park Model" at bounding box center [388, 249] width 54 height 6
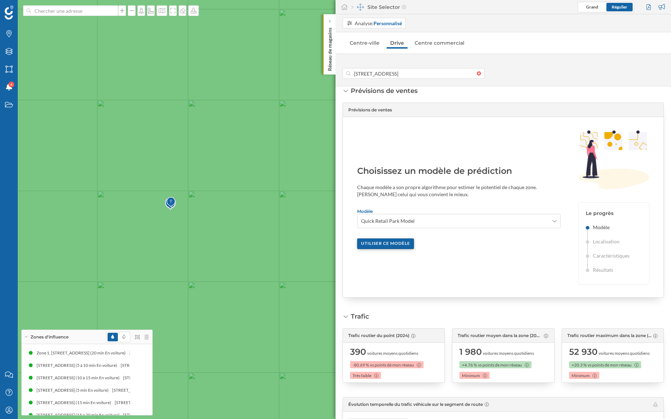
click at [393, 239] on div "Utiliser ce modèle" at bounding box center [385, 244] width 57 height 11
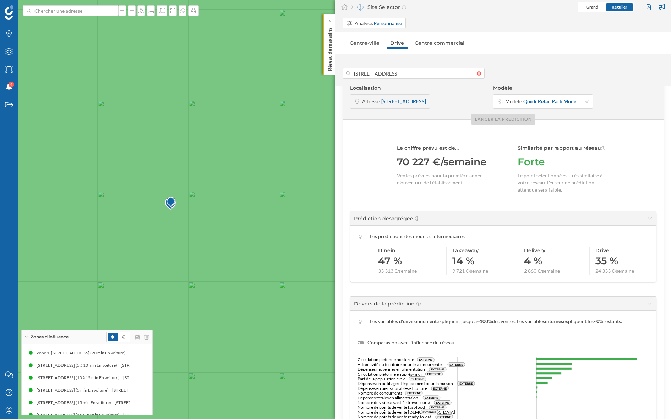
scroll to position [56, 0]
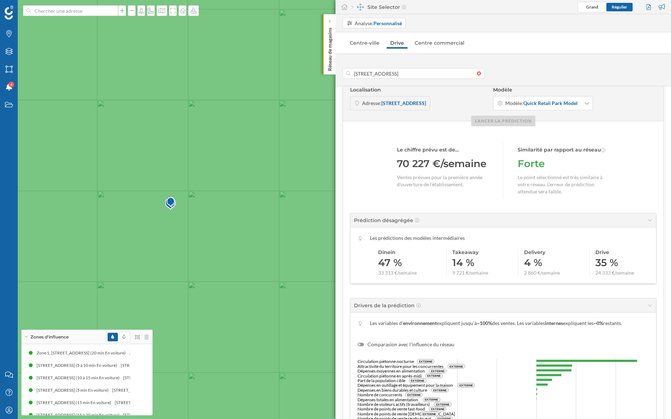
click at [529, 159] on div "Forte" at bounding box center [564, 163] width 92 height 13
drag, startPoint x: 562, startPoint y: 160, endPoint x: 522, endPoint y: 152, distance: 41.3
click at [522, 152] on div "Similarité par rapport au réseau Forte Le point sélectionné est très similaire …" at bounding box center [564, 171] width 92 height 56
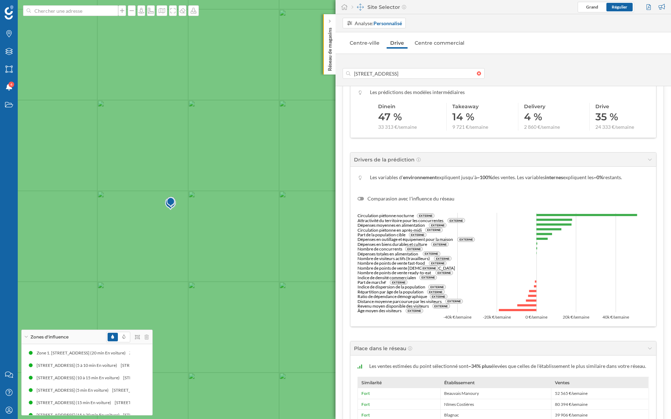
scroll to position [201, 0]
click at [358, 198] on div at bounding box center [359, 199] width 2 height 2
click at [0, 0] on input "Comparasion avec l'influence du réseau" at bounding box center [0, 0] width 0 height 0
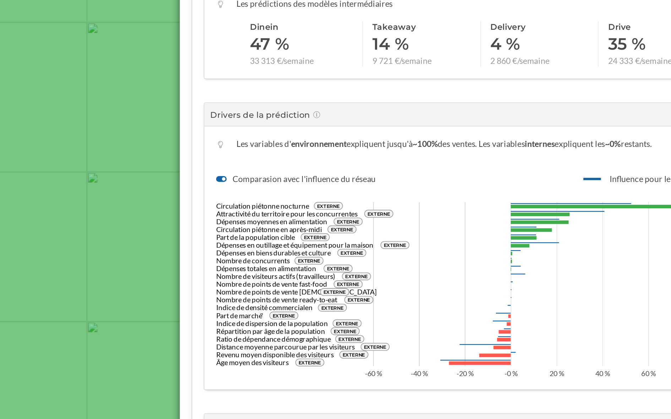
scroll to position [206, 0]
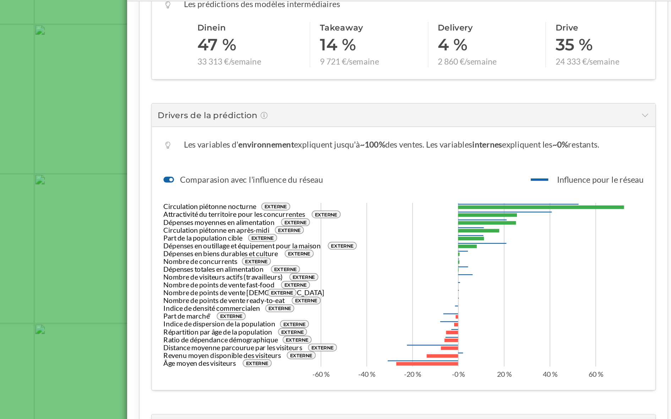
drag, startPoint x: 541, startPoint y: 261, endPoint x: 563, endPoint y: 236, distance: 33.2
click at [529, 236] on icon "Circulation piétonne nocturne EXTERNE Attractivité du territoire pour les concu…" at bounding box center [504, 256] width 292 height 117
